Goal: Task Accomplishment & Management: Complete application form

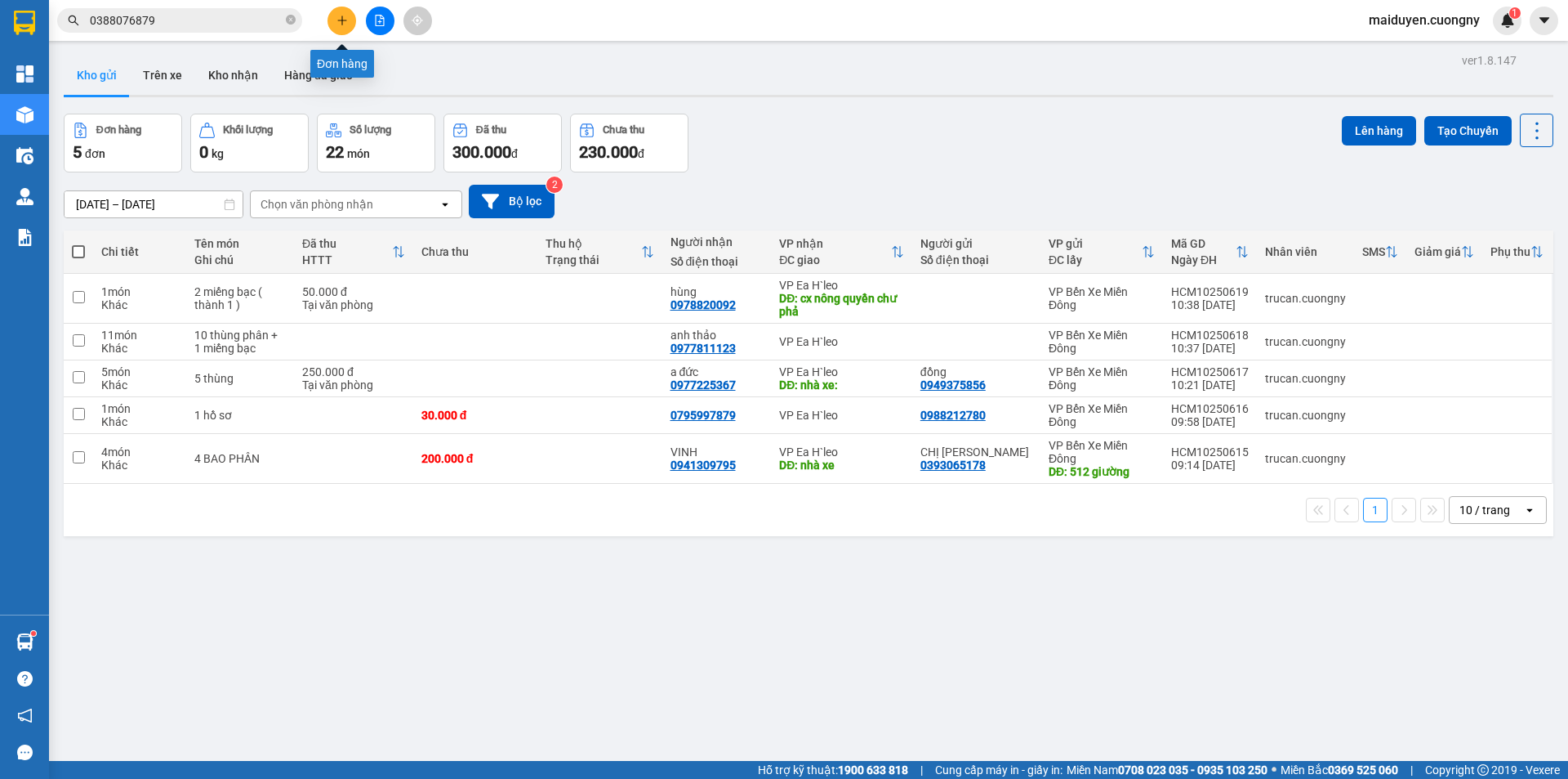
click at [334, 21] on button at bounding box center [342, 21] width 29 height 29
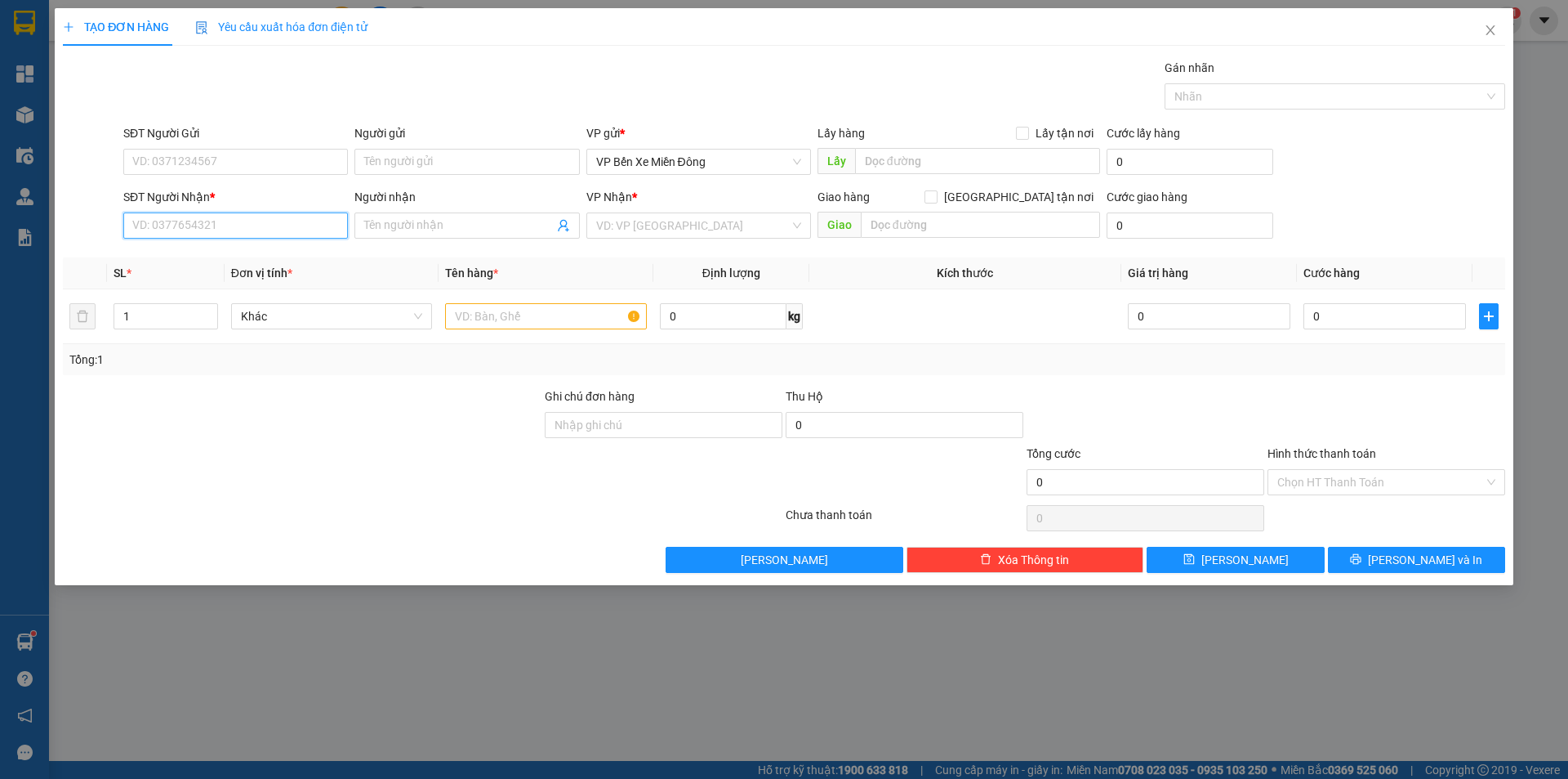
click at [257, 235] on input "SĐT Người Nhận *" at bounding box center [235, 225] width 225 height 26
click at [252, 266] on div "0973720479 - [PERSON_NAME]" at bounding box center [235, 258] width 205 height 18
type input "0973720479"
type input "Cô Nương"
type input "0973720479"
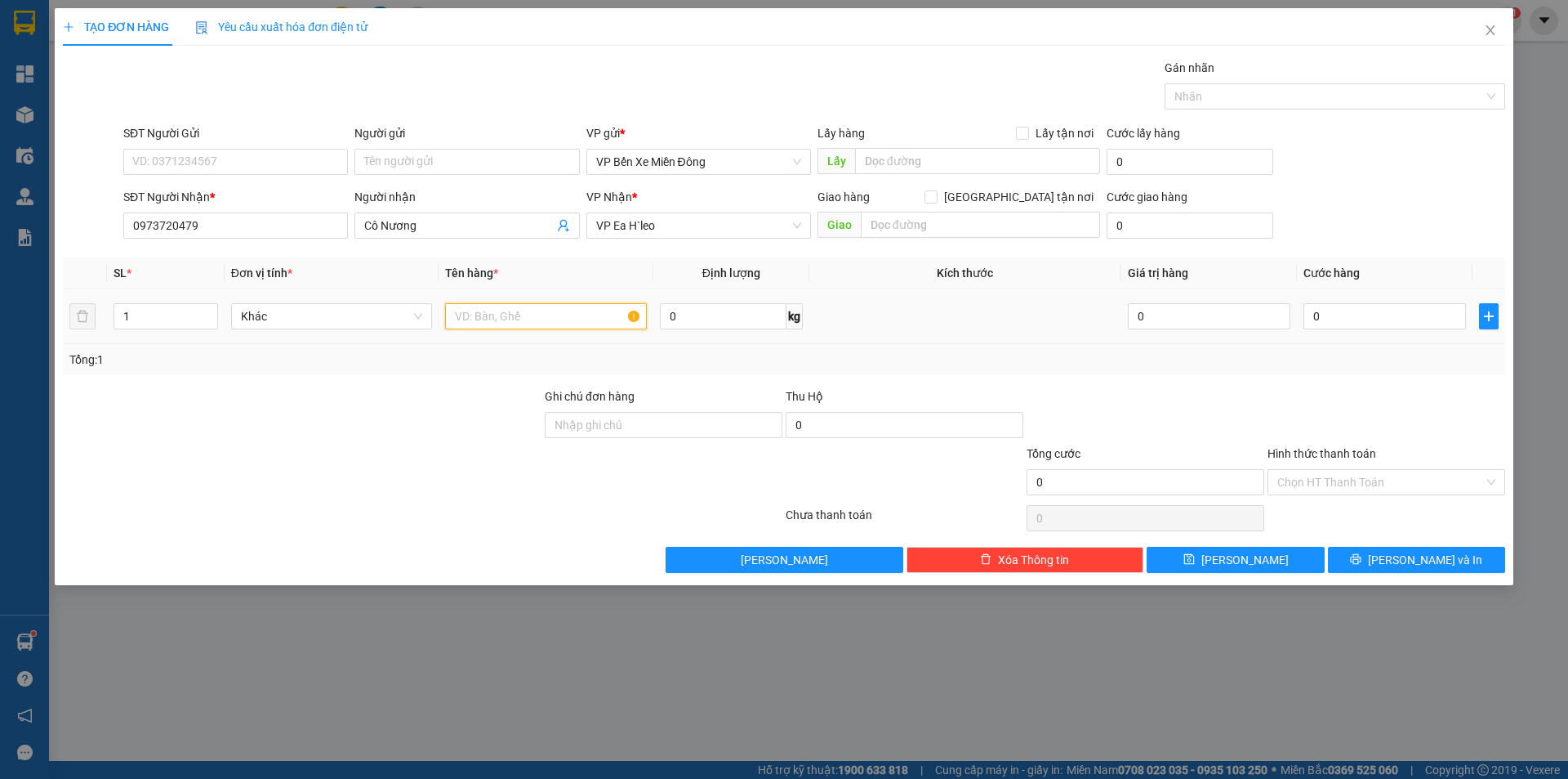
click at [484, 321] on input "text" at bounding box center [546, 315] width 202 height 26
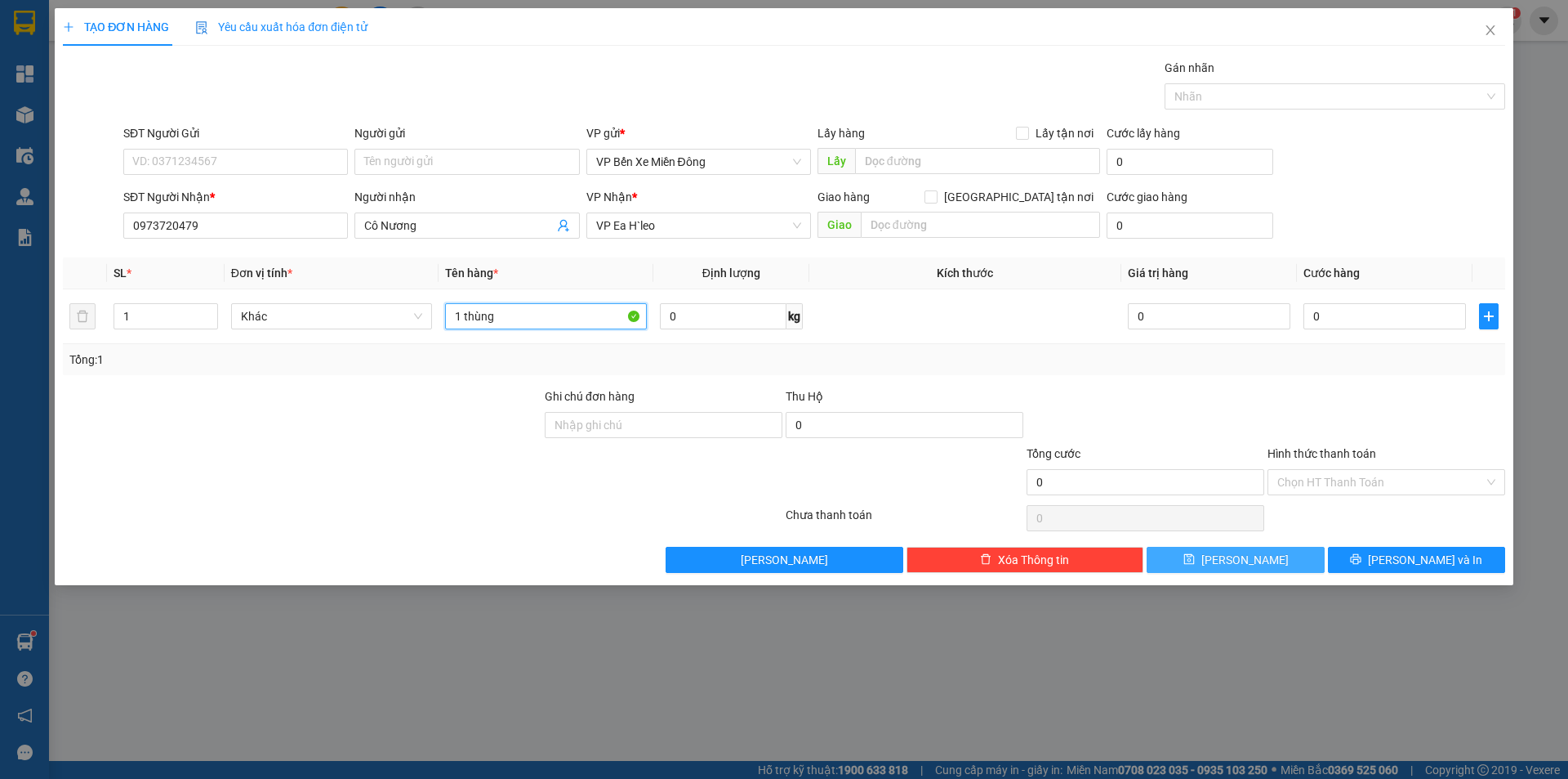
type input "1 thùng"
click at [1214, 552] on button "[PERSON_NAME]" at bounding box center [1235, 559] width 178 height 26
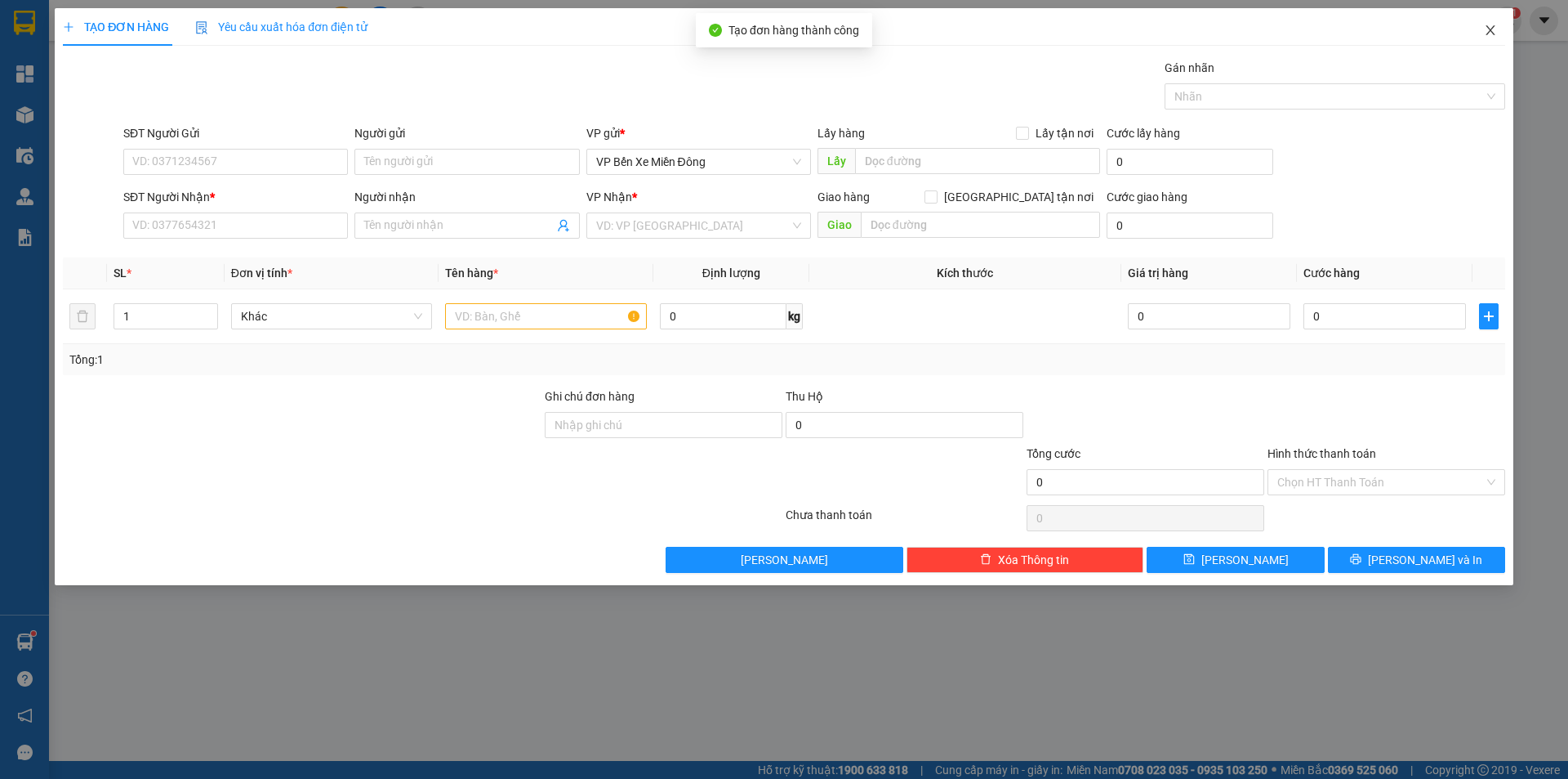
click at [1485, 35] on icon "close" at bounding box center [1491, 31] width 13 height 13
